Goal: Browse casually

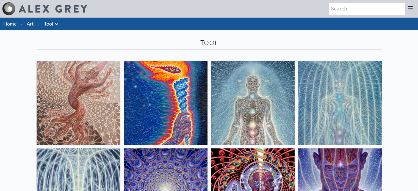
click at [411, 11] on icon at bounding box center [410, 8] width 7 height 7
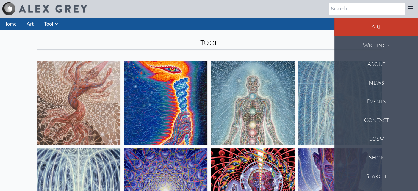
click at [373, 61] on div "About" at bounding box center [377, 64] width 84 height 19
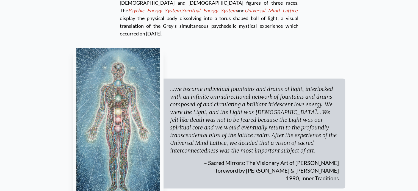
scroll to position [1595, 0]
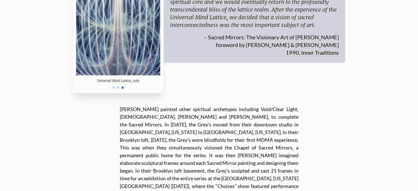
scroll to position [1720, 0]
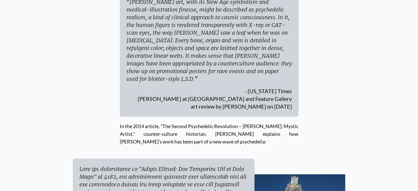
scroll to position [2528, 0]
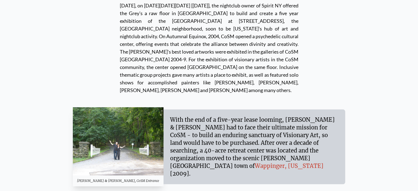
scroll to position [4706, 0]
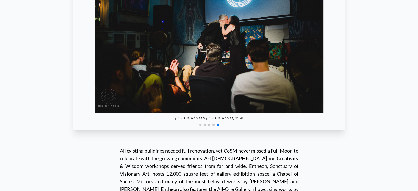
scroll to position [4943, 0]
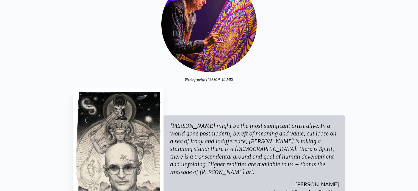
scroll to position [0, 0]
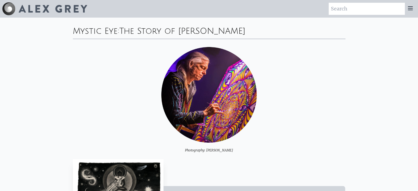
click at [412, 9] on icon at bounding box center [410, 8] width 7 height 7
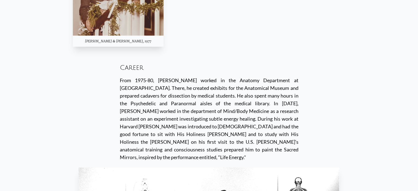
scroll to position [1108, 0]
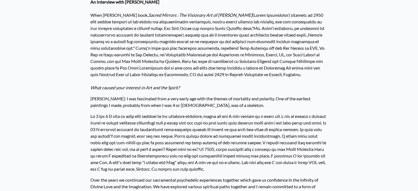
scroll to position [72, 0]
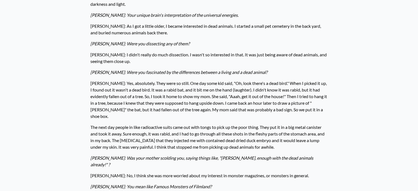
scroll to position [320, 0]
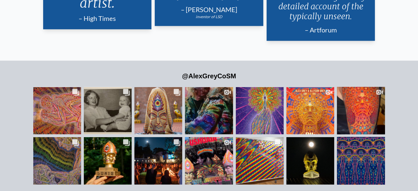
scroll to position [1170, 0]
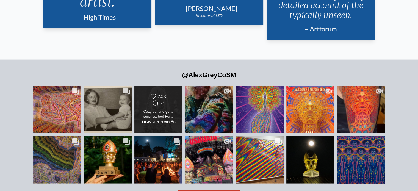
click at [159, 109] on div "Cozy up, and get a surprise, too! For a limited time, every Art Blanket order b…" at bounding box center [158, 116] width 39 height 15
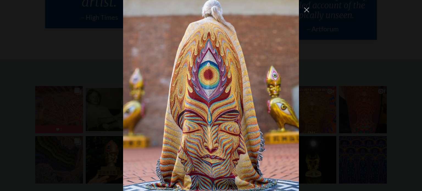
scroll to position [183, 0]
